Goal: Transaction & Acquisition: Purchase product/service

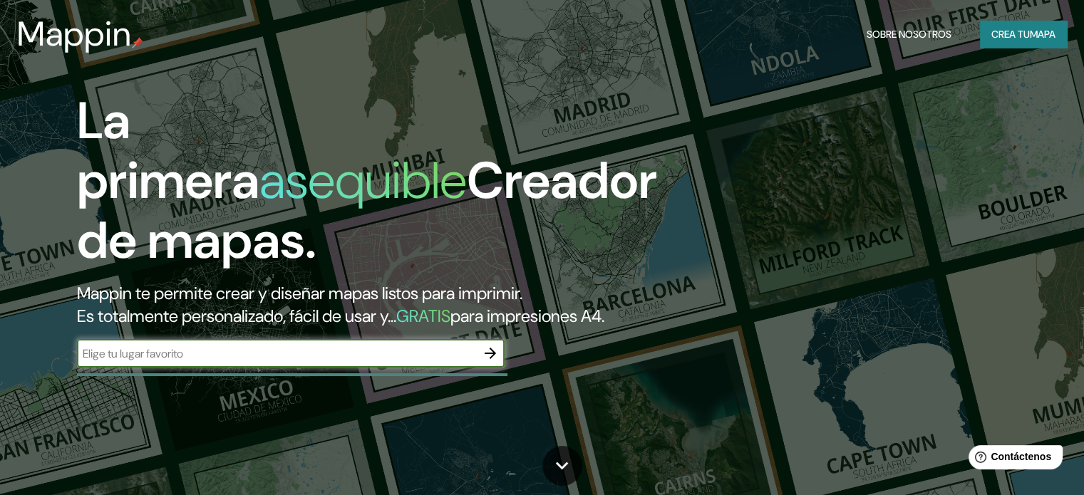
click at [490, 362] on icon "button" at bounding box center [490, 353] width 17 height 17
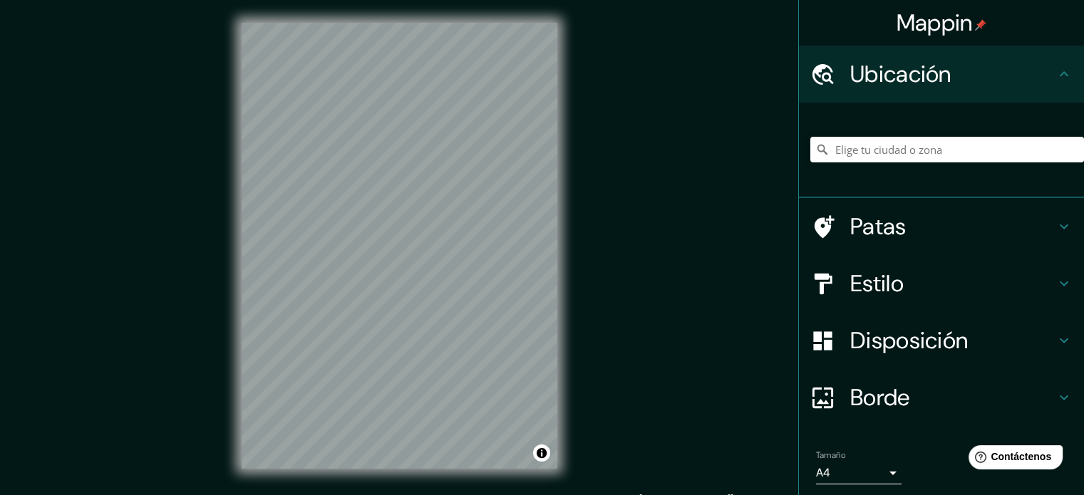
click at [708, 144] on div "Mappin Ubicación Patas Estilo Disposición Borde Elige un borde. Consejo : puede…" at bounding box center [542, 257] width 1084 height 514
click at [205, 233] on div "Mappin Ubicación Patas Estilo Disposición Borde Elige un borde. Consejo : puede…" at bounding box center [542, 257] width 1084 height 514
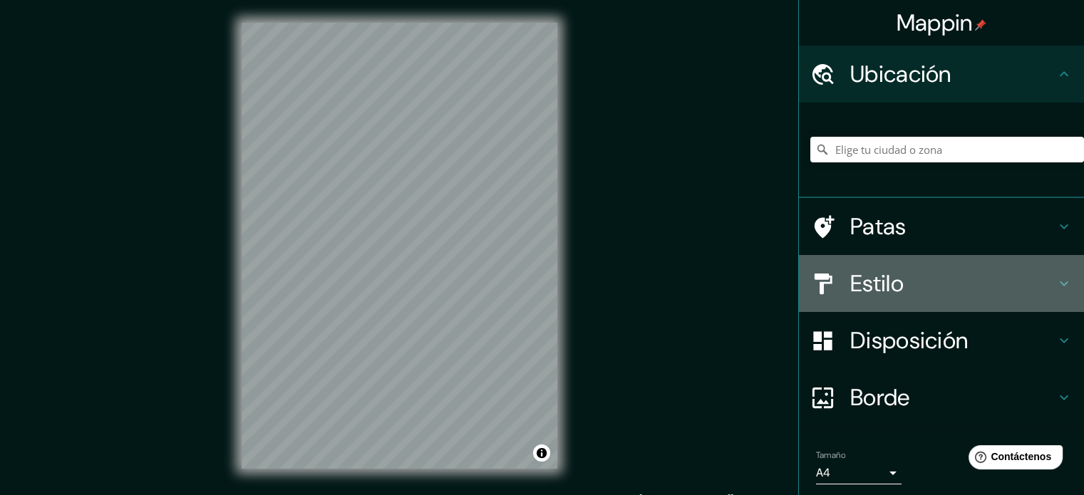
click at [901, 282] on h4 "Estilo" at bounding box center [952, 283] width 205 height 28
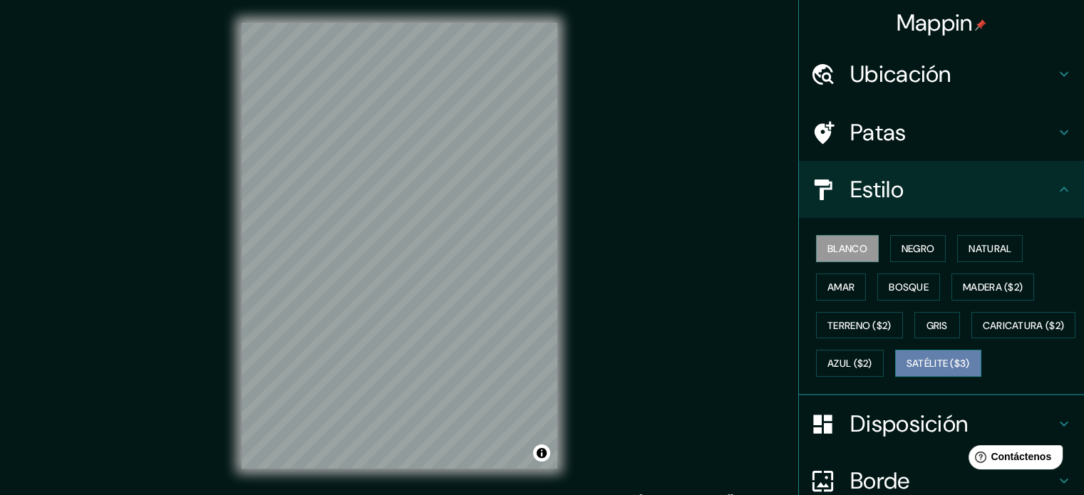
click at [901, 370] on font "Satélite ($3)" at bounding box center [937, 364] width 63 height 13
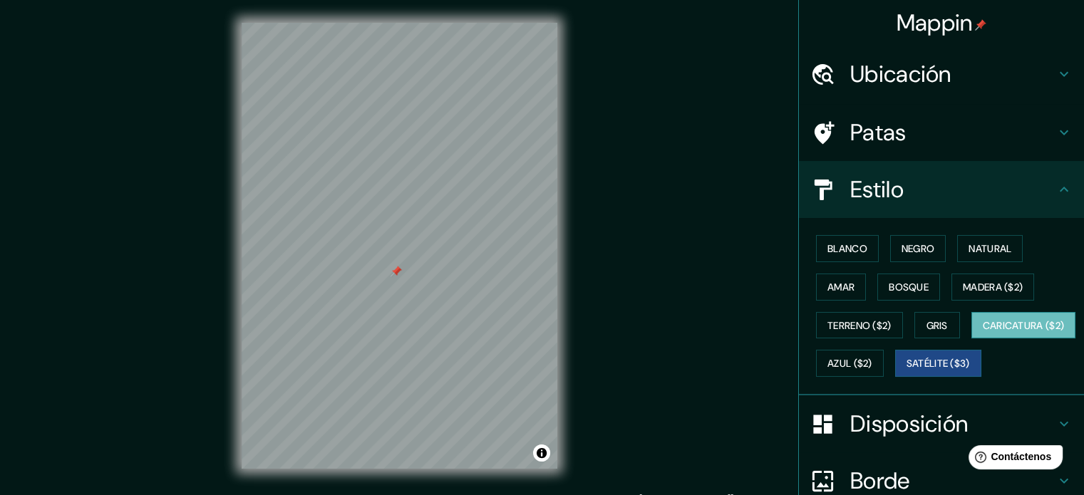
click at [901, 332] on font "Caricatura ($2)" at bounding box center [1024, 325] width 82 height 13
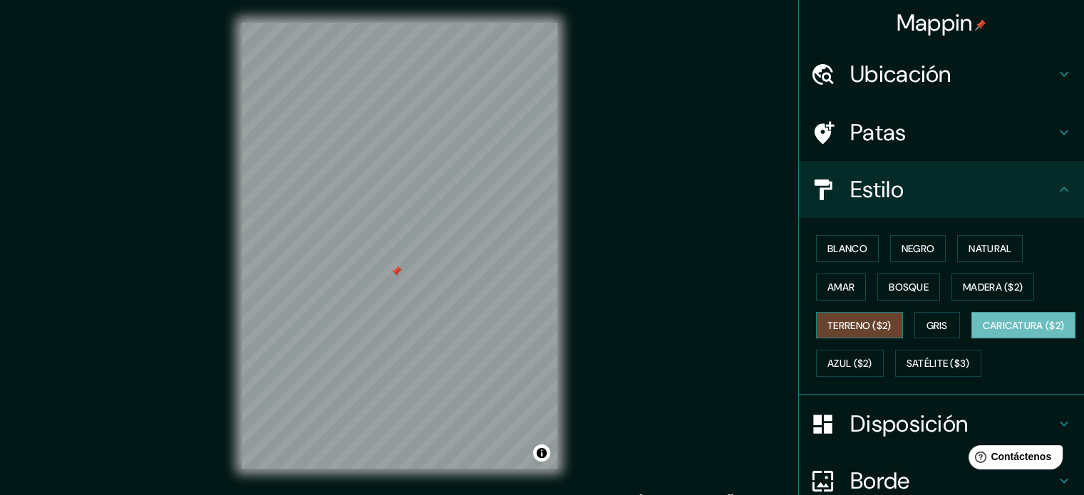
click at [878, 321] on font "Terreno ($2)" at bounding box center [859, 325] width 64 height 13
click at [901, 319] on font "Gris" at bounding box center [936, 325] width 21 height 13
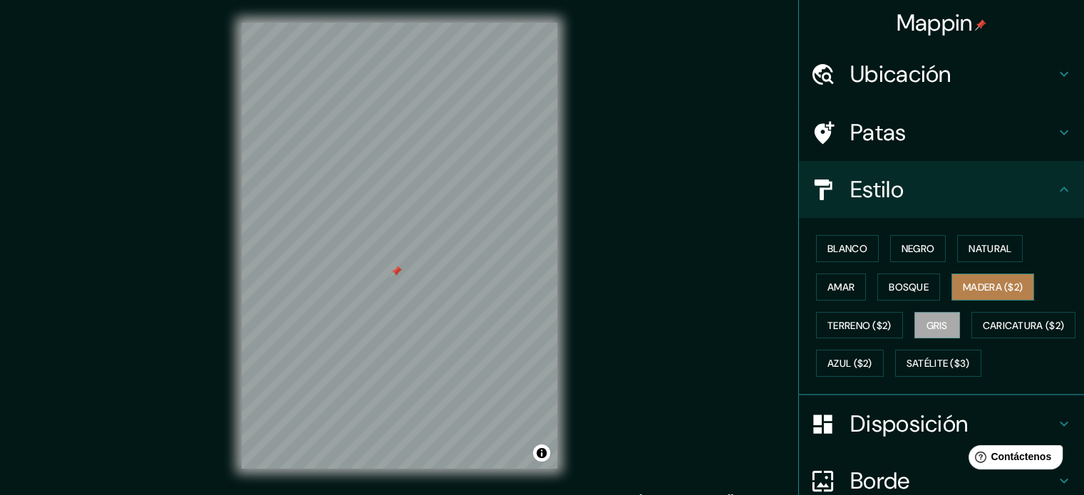
click at [901, 289] on font "Madera ($2)" at bounding box center [993, 287] width 60 height 13
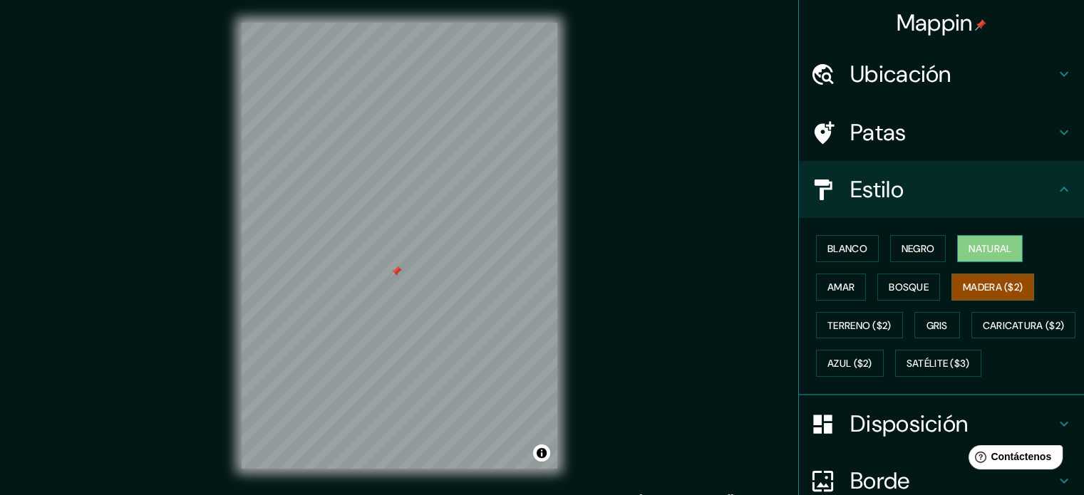
click at [901, 257] on button "Natural" at bounding box center [990, 248] width 66 height 27
click at [839, 284] on font "Amar" at bounding box center [840, 287] width 27 height 13
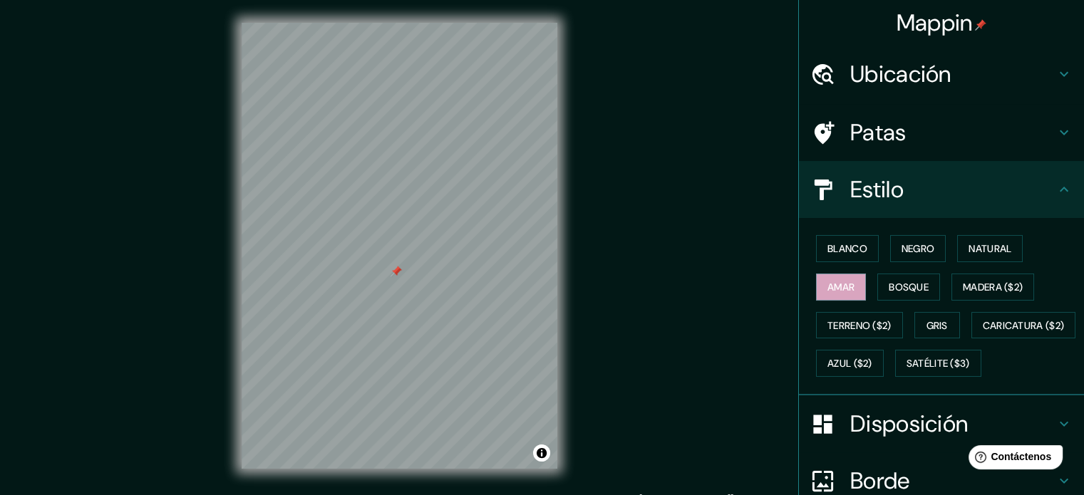
click at [901, 364] on div "Blanco Negro Natural Amar Bosque Madera ($2) Terreno ($2) Gris Caricatura ($2) …" at bounding box center [947, 305] width 274 height 153
click at [872, 368] on font "Azul ($2)" at bounding box center [849, 363] width 45 height 19
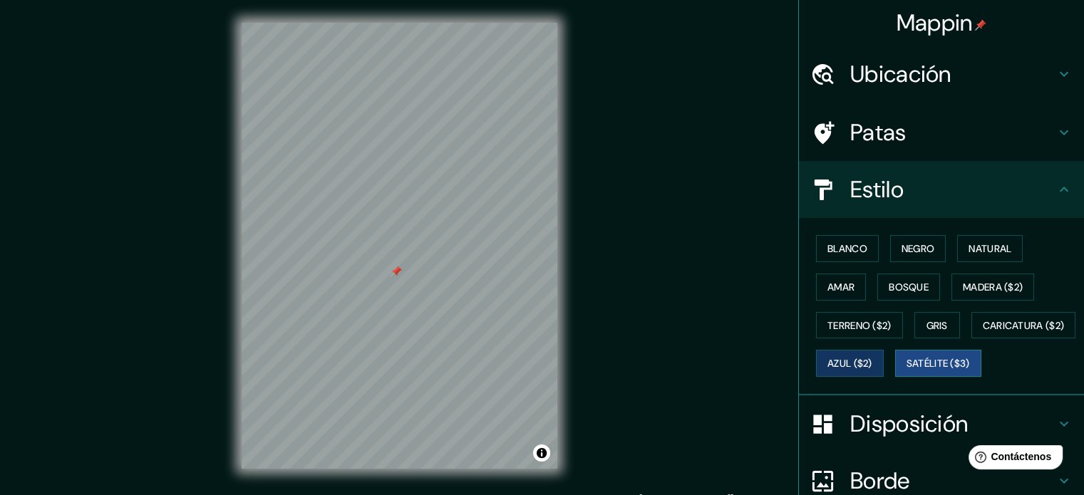
click at [901, 370] on font "Satélite ($3)" at bounding box center [937, 364] width 63 height 13
click at [901, 259] on button "Natural" at bounding box center [990, 248] width 66 height 27
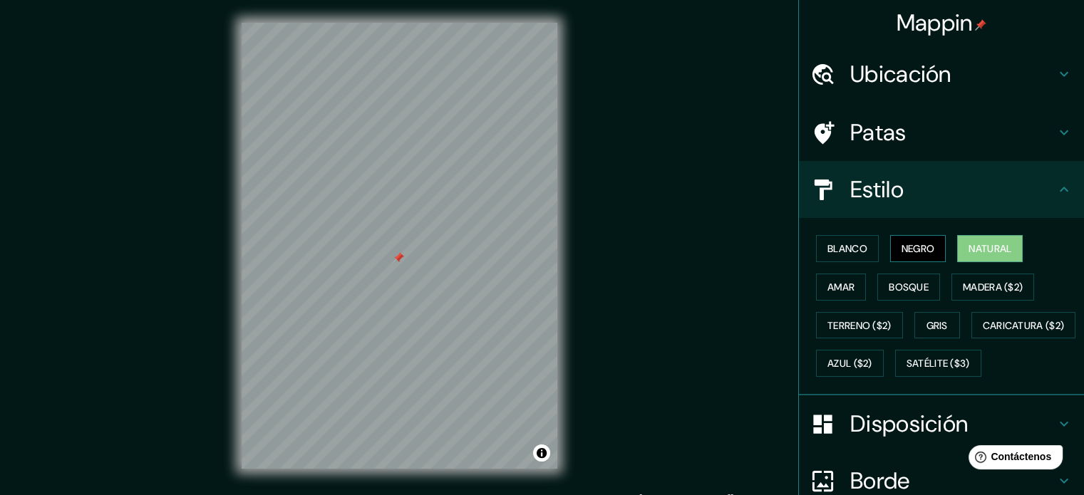
click at [901, 253] on button "Negro" at bounding box center [918, 248] width 56 height 27
click at [823, 237] on button "Blanco" at bounding box center [847, 248] width 63 height 27
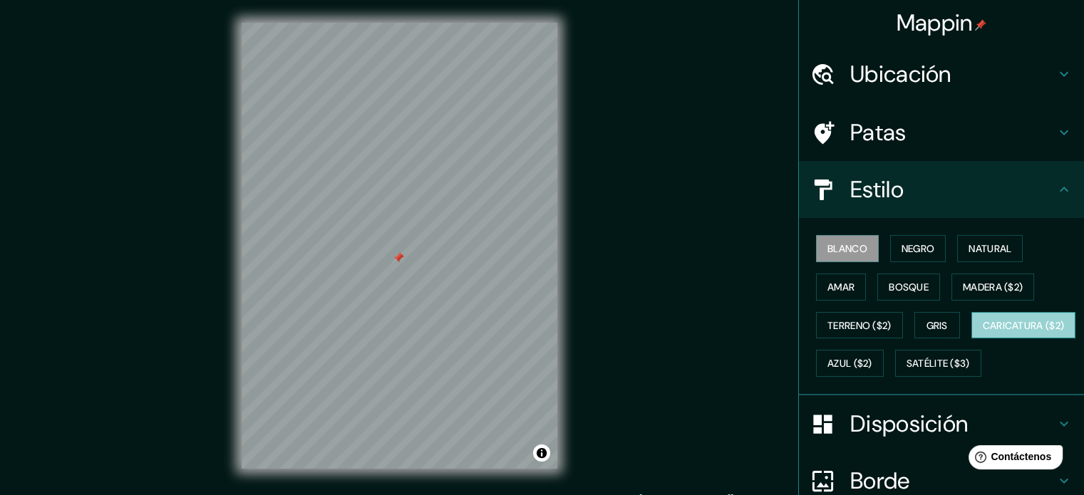
click at [901, 332] on font "Caricatura ($2)" at bounding box center [1024, 325] width 82 height 13
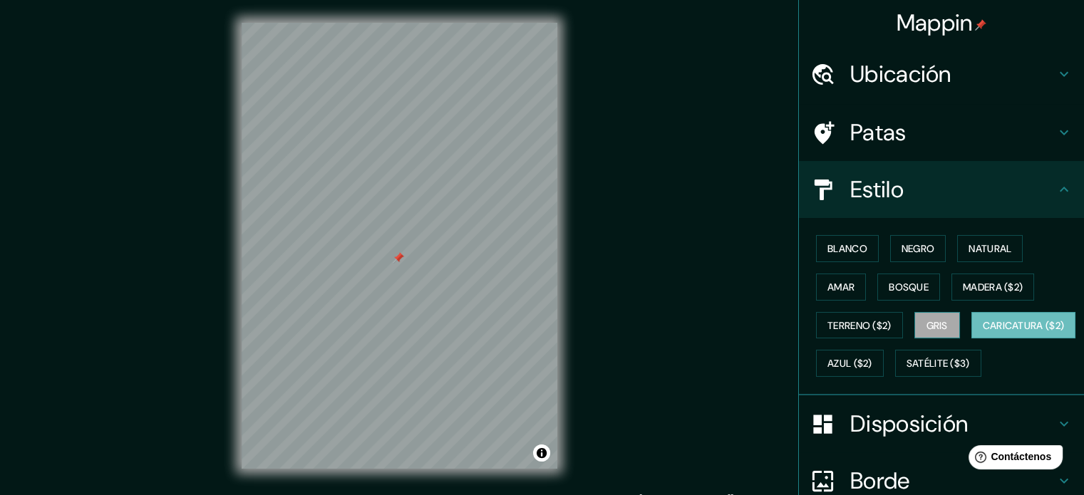
click at [901, 330] on button "Gris" at bounding box center [937, 325] width 46 height 27
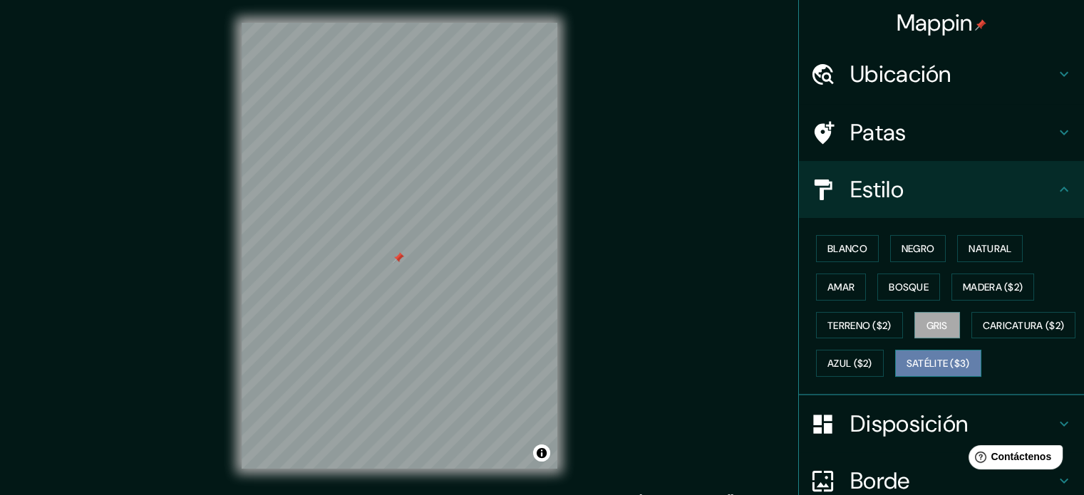
click at [901, 370] on font "Satélite ($3)" at bounding box center [937, 364] width 63 height 13
click at [901, 244] on div "Blanco Negro Natural Amar Bosque Madera ($2) Terreno ($2) Gris Caricatura ($2) …" at bounding box center [947, 305] width 274 height 153
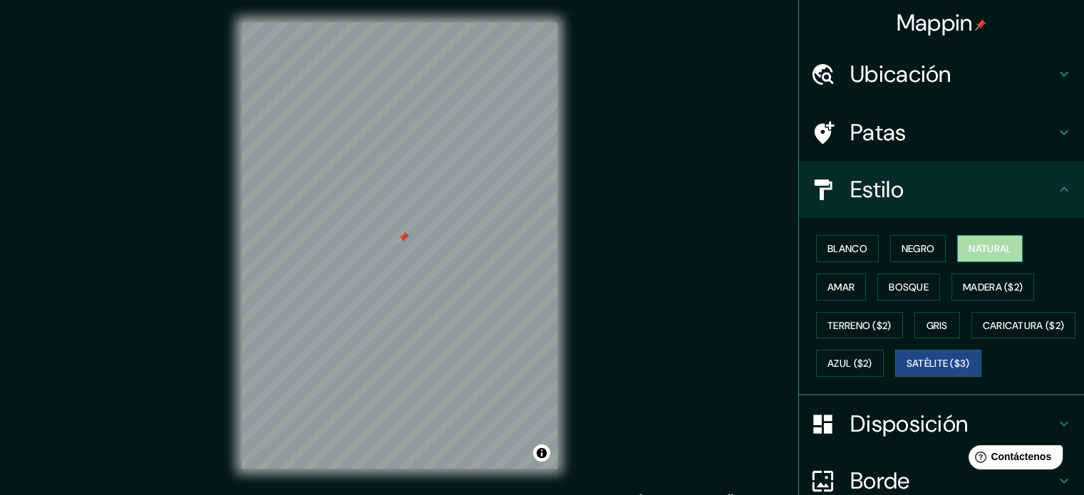
click at [901, 247] on font "Natural" at bounding box center [989, 248] width 43 height 13
click at [239, 290] on div "© Mapbox © OpenStreetMap Improve this map" at bounding box center [399, 246] width 361 height 492
click at [630, 329] on div "Mappin Ubicación Patas Estilo Blanco Negro Natural [PERSON_NAME] ($2) Terreno (…" at bounding box center [542, 257] width 1084 height 514
click at [895, 377] on button "Satélite ($3)" at bounding box center [938, 363] width 86 height 27
